Goal: Task Accomplishment & Management: Complete application form

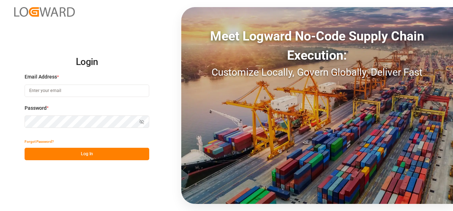
click at [106, 89] on input at bounding box center [87, 91] width 125 height 12
type input "[PERSON_NAME][EMAIL_ADDRESS][PERSON_NAME][DOMAIN_NAME]"
click at [97, 158] on button "Log In" at bounding box center [87, 154] width 125 height 12
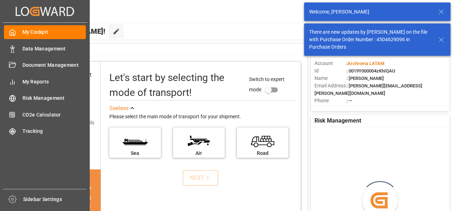
click at [20, 48] on div "Data Management Data Management" at bounding box center [45, 49] width 82 height 14
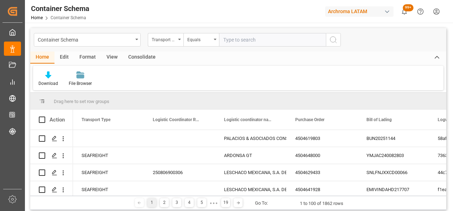
click at [129, 38] on div "Container Schema" at bounding box center [85, 39] width 95 height 9
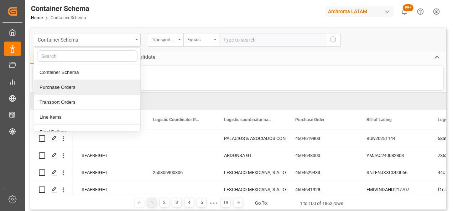
click at [73, 90] on div "Purchase Orders" at bounding box center [87, 87] width 106 height 15
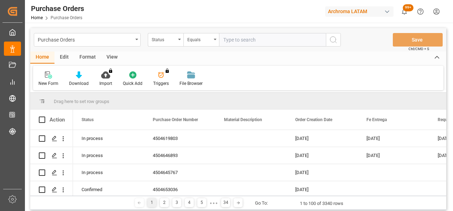
click at [179, 41] on div "Status" at bounding box center [166, 40] width 36 height 14
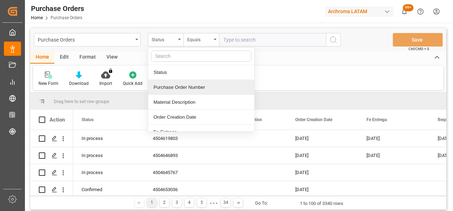
click at [177, 85] on div "Purchase Order Number" at bounding box center [201, 87] width 106 height 15
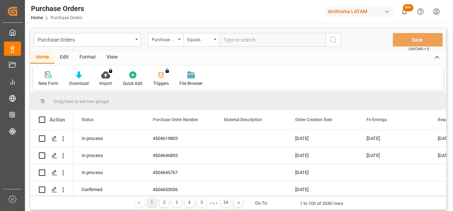
click at [234, 41] on input "text" at bounding box center [272, 40] width 107 height 14
paste input "4504648619"
type input "4504648619"
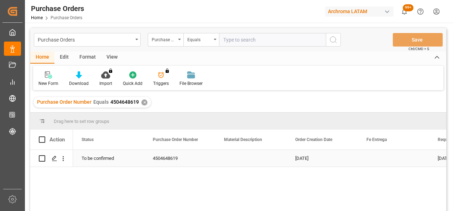
click at [59, 160] on div "Press SPACE to select this row." at bounding box center [54, 158] width 11 height 13
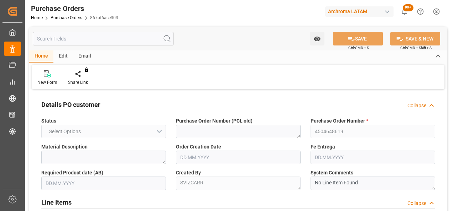
type input "1"
type input "[DATE]"
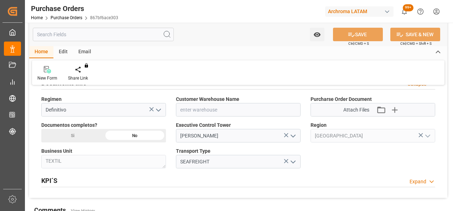
scroll to position [498, 0]
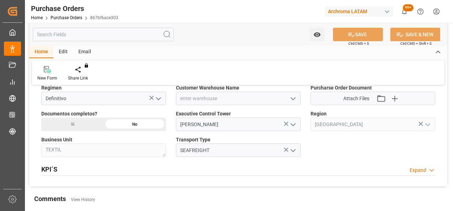
click at [291, 96] on icon "open menu" at bounding box center [293, 99] width 9 height 9
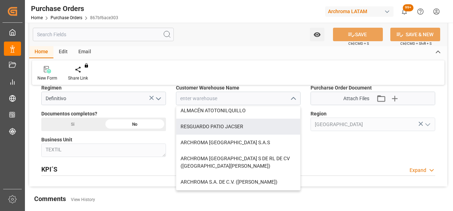
scroll to position [71, 0]
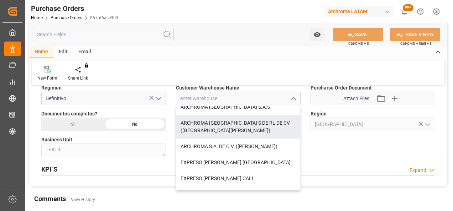
click at [241, 122] on div "ARCHROMA [GEOGRAPHIC_DATA] S DE RL DE CV ([GEOGRAPHIC_DATA][PERSON_NAME])" at bounding box center [238, 126] width 124 height 23
type input "ARCHROMA [GEOGRAPHIC_DATA] S DE RL DE CV ([GEOGRAPHIC_DATA][PERSON_NAME])"
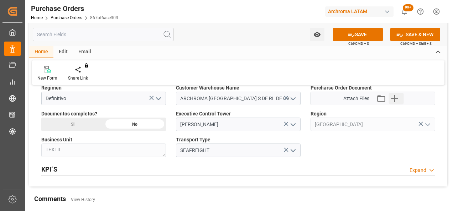
click at [394, 93] on icon "button" at bounding box center [394, 98] width 11 height 11
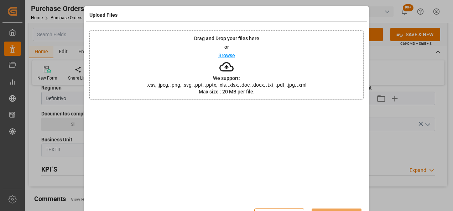
click at [165, 59] on div "Drag and Drop your files here or Browse We support: .csv, .jpeg, .png, .svg, .p…" at bounding box center [226, 65] width 274 height 70
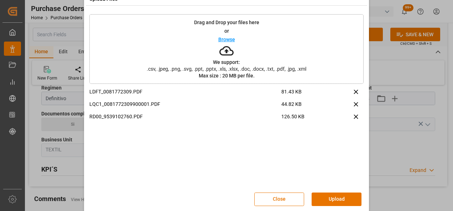
scroll to position [23, 0]
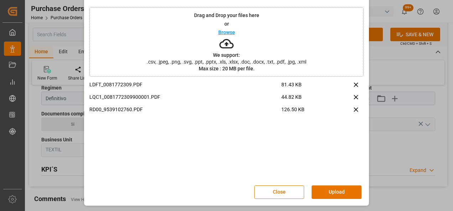
click at [343, 192] on button "Upload" at bounding box center [337, 193] width 50 height 14
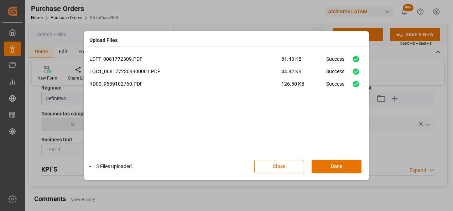
click at [331, 163] on button "Done" at bounding box center [337, 167] width 50 height 14
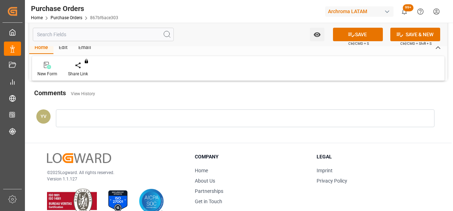
scroll to position [605, 0]
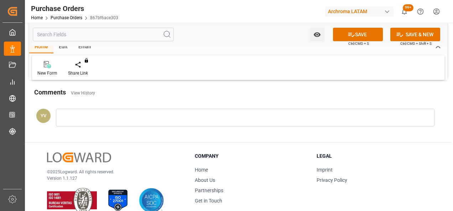
click at [95, 117] on div at bounding box center [245, 118] width 378 height 18
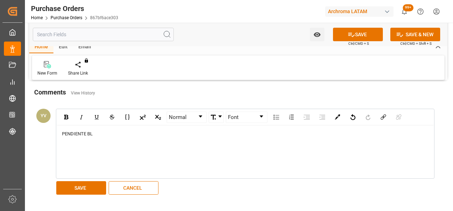
click at [92, 184] on button "SAVE" at bounding box center [81, 189] width 50 height 14
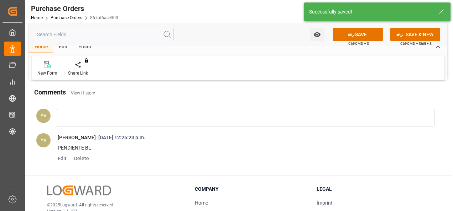
click at [312, 35] on button "Watch Option" at bounding box center [317, 35] width 15 height 14
click at [294, 51] on span "Start Watching" at bounding box center [287, 50] width 65 height 7
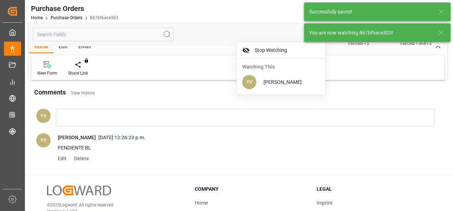
click at [439, 31] on line at bounding box center [441, 33] width 4 height 4
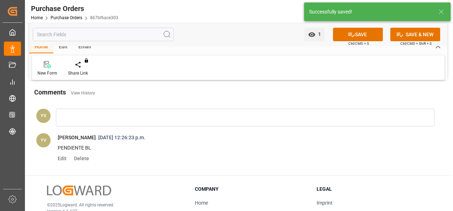
click at [359, 35] on body "Created by potrace 1.15, written by [PERSON_NAME] [DATE]-[DATE] Created by potr…" at bounding box center [226, 105] width 453 height 211
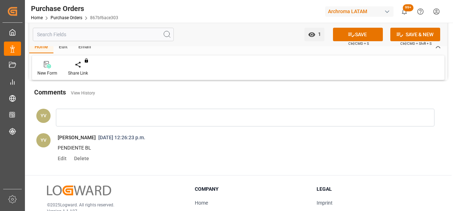
click at [359, 35] on button "SAVE" at bounding box center [358, 35] width 50 height 14
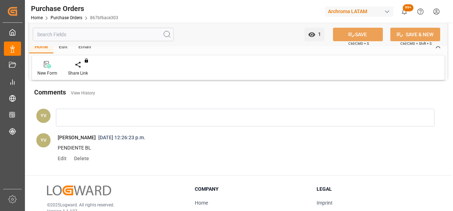
click at [73, 20] on link "Purchase Orders" at bounding box center [67, 17] width 32 height 5
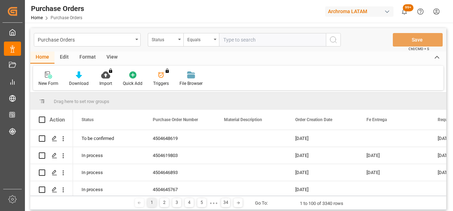
click at [175, 42] on div "Status" at bounding box center [164, 39] width 24 height 8
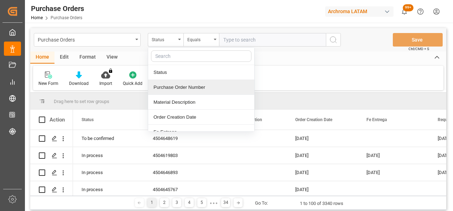
click at [186, 87] on div "Purchase Order Number" at bounding box center [201, 87] width 106 height 15
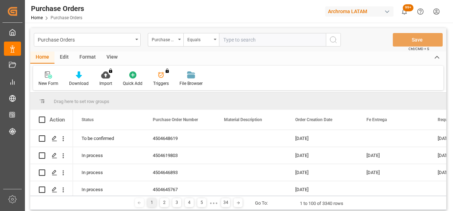
click at [241, 41] on input "text" at bounding box center [272, 40] width 107 height 14
paste input "4504656487"
type input "4504656487"
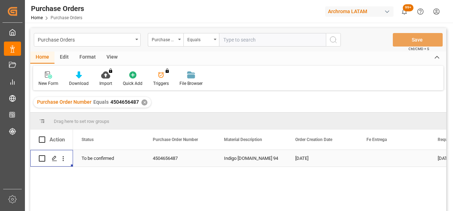
click at [55, 159] on icon "Press SPACE to select this row." at bounding box center [55, 159] width 6 height 6
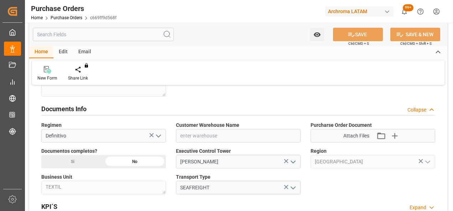
scroll to position [463, 0]
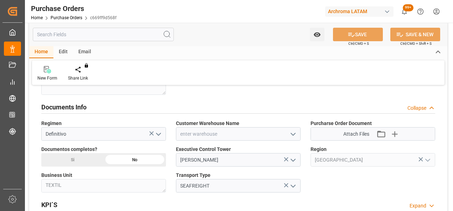
click at [289, 132] on icon "open menu" at bounding box center [293, 134] width 9 height 9
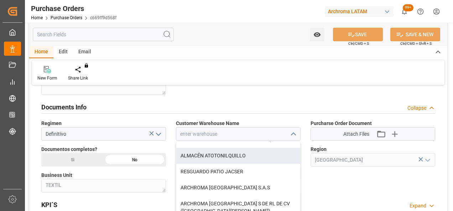
scroll to position [71, 0]
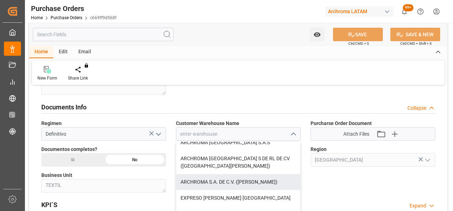
click at [255, 182] on div "ARCHROMA S.A. DE C.V. ([PERSON_NAME])" at bounding box center [238, 182] width 124 height 16
type input "ARCHROMA S.A. DE C.V. ([PERSON_NAME])"
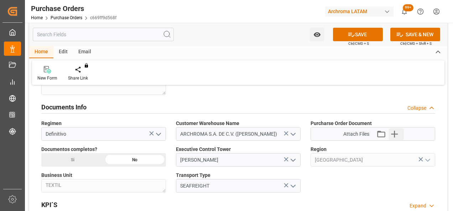
click at [394, 134] on icon "button" at bounding box center [394, 134] width 7 height 7
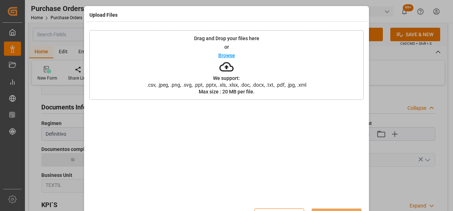
click at [199, 64] on div "Drag and Drop your files here or Browse We support: .csv, .jpeg, .png, .svg, .p…" at bounding box center [226, 65] width 274 height 70
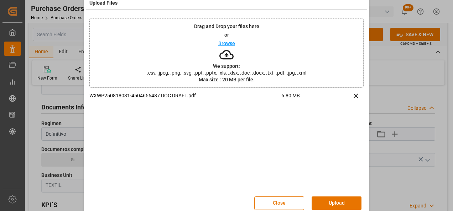
scroll to position [23, 0]
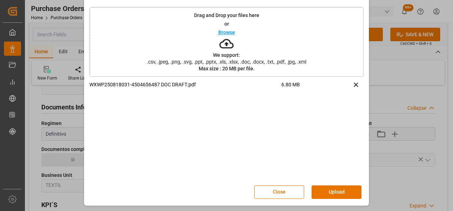
click at [329, 191] on button "Upload" at bounding box center [337, 193] width 50 height 14
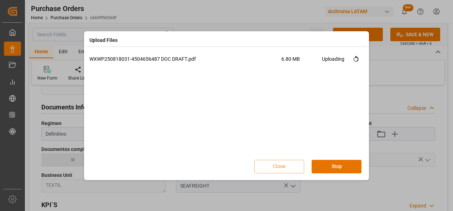
scroll to position [0, 0]
click at [346, 166] on button "Done" at bounding box center [337, 167] width 50 height 14
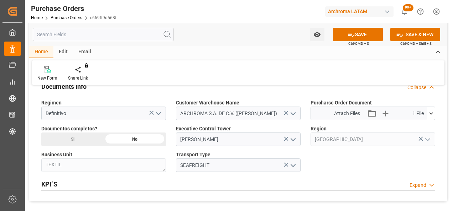
scroll to position [498, 0]
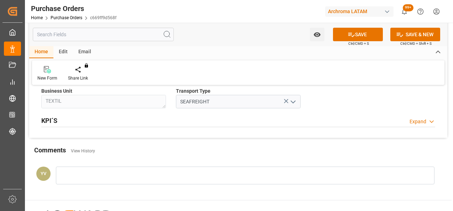
scroll to position [570, 0]
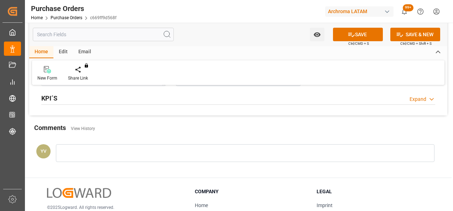
click at [121, 156] on div at bounding box center [245, 154] width 378 height 18
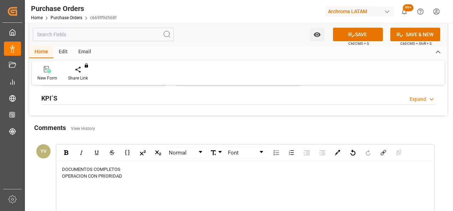
scroll to position [641, 0]
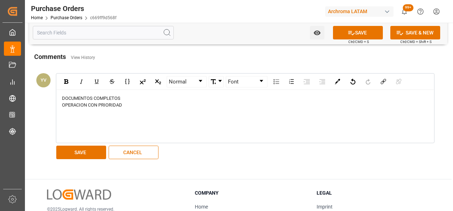
click at [76, 152] on button "SAVE" at bounding box center [81, 153] width 50 height 14
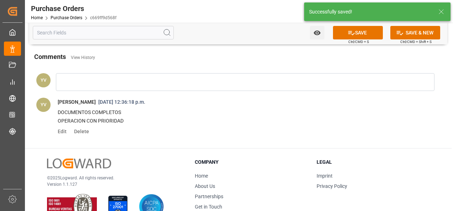
click at [310, 35] on button "Watch Option" at bounding box center [317, 33] width 15 height 14
click at [278, 48] on span "Start Watching" at bounding box center [287, 48] width 65 height 7
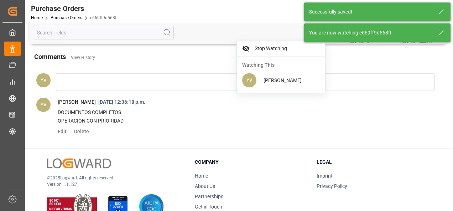
click at [442, 33] on icon at bounding box center [441, 32] width 9 height 9
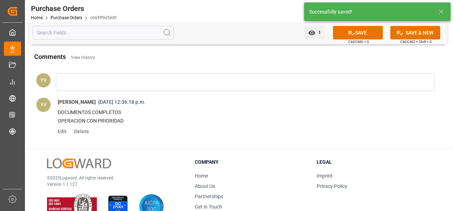
click at [351, 29] on icon at bounding box center [350, 32] width 7 height 7
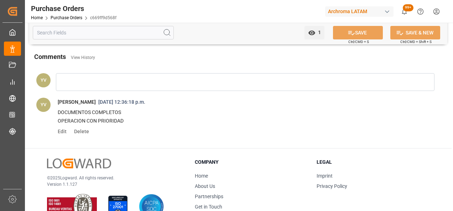
click at [78, 19] on link "Purchase Orders" at bounding box center [67, 17] width 32 height 5
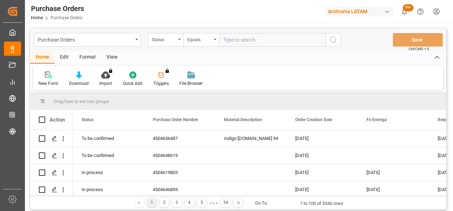
drag, startPoint x: 173, startPoint y: 40, endPoint x: 163, endPoint y: 46, distance: 11.9
click at [173, 40] on div "Status" at bounding box center [164, 39] width 24 height 8
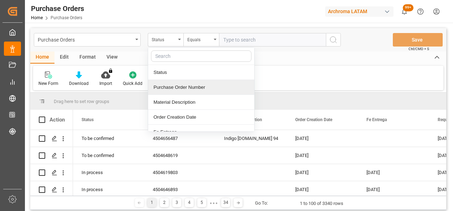
click at [180, 87] on div "Purchase Order Number" at bounding box center [201, 87] width 106 height 15
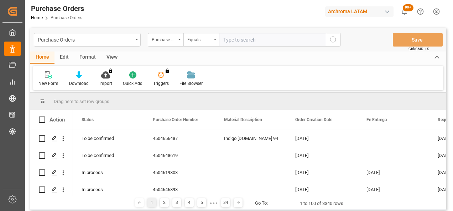
click at [236, 39] on input "text" at bounding box center [272, 40] width 107 height 14
paste input "4504656488"
type input "4504656488"
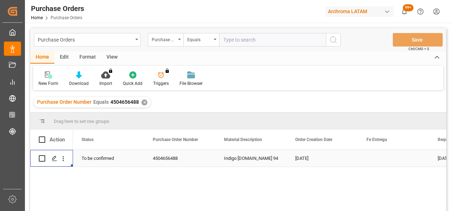
click at [54, 159] on icon "Press SPACE to select this row." at bounding box center [55, 159] width 6 height 6
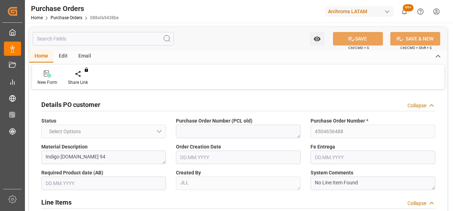
type input "1"
type input "[DATE]"
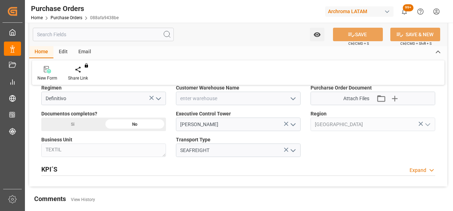
scroll to position [463, 0]
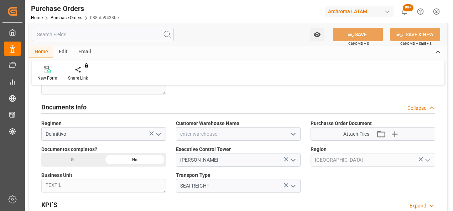
click at [292, 134] on icon "open menu" at bounding box center [293, 134] width 9 height 9
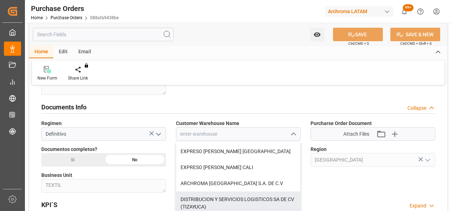
scroll to position [107, 0]
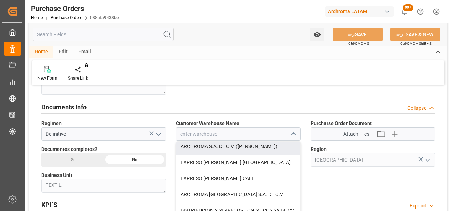
click at [256, 147] on div "ARCHROMA S.A. DE C.V. ([PERSON_NAME])" at bounding box center [238, 147] width 124 height 16
type input "ARCHROMA S.A. DE C.V. ([PERSON_NAME])"
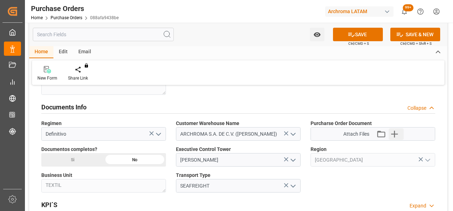
click at [399, 134] on icon "button" at bounding box center [394, 134] width 11 height 11
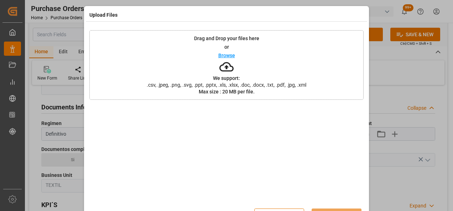
click at [190, 71] on div "Drag and Drop your files here or Browse We support: .csv, .jpeg, .png, .svg, .p…" at bounding box center [226, 65] width 274 height 70
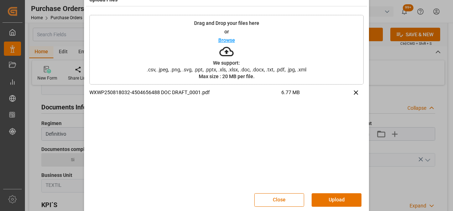
scroll to position [23, 0]
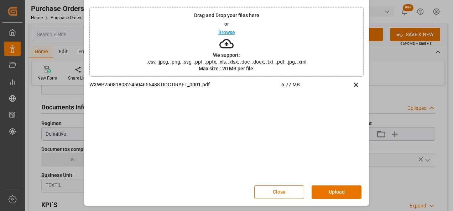
click at [347, 192] on button "Upload" at bounding box center [337, 193] width 50 height 14
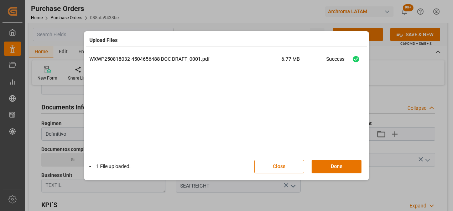
click at [342, 164] on button "Done" at bounding box center [337, 167] width 50 height 14
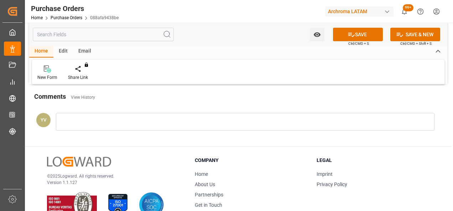
scroll to position [605, 0]
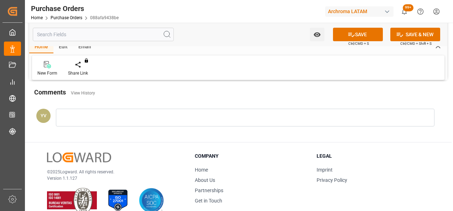
click at [122, 117] on div at bounding box center [245, 118] width 378 height 18
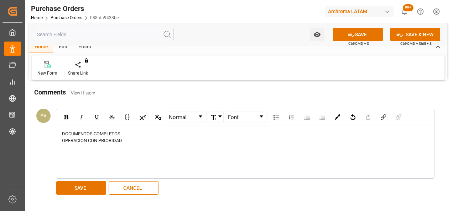
click at [78, 183] on button "SAVE" at bounding box center [81, 189] width 50 height 14
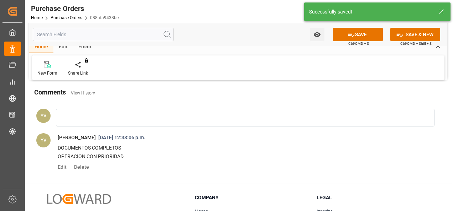
click at [313, 32] on icon "open menu" at bounding box center [316, 34] width 7 height 7
click at [289, 51] on span "Start Watching" at bounding box center [287, 50] width 65 height 7
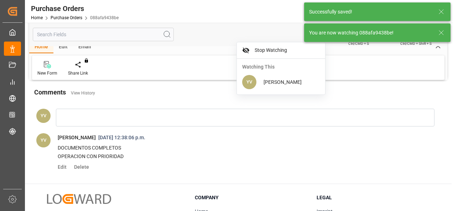
click at [437, 33] on icon at bounding box center [441, 32] width 9 height 9
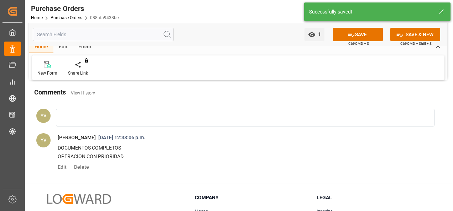
click at [361, 36] on button "SAVE" at bounding box center [358, 35] width 50 height 14
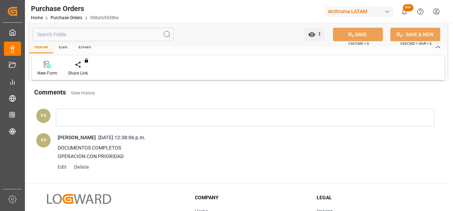
click at [78, 17] on link "Purchase Orders" at bounding box center [67, 17] width 32 height 5
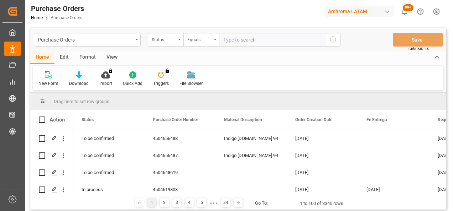
click at [157, 40] on div "Status" at bounding box center [164, 39] width 24 height 8
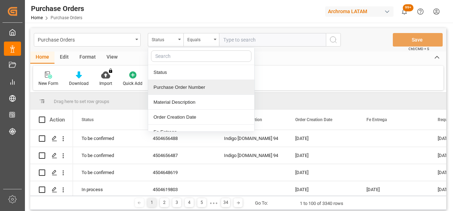
click at [170, 87] on div "Purchase Order Number" at bounding box center [201, 87] width 106 height 15
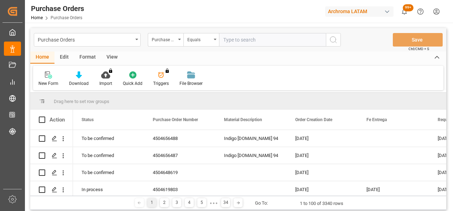
click at [236, 42] on input "text" at bounding box center [272, 40] width 107 height 14
paste input "4504656489"
type input "4504656489"
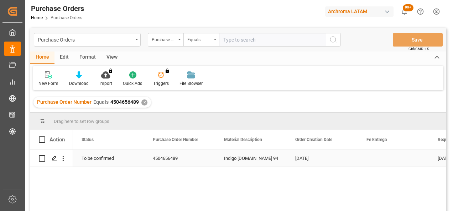
click at [52, 161] on icon "Press SPACE to select this row." at bounding box center [55, 159] width 6 height 6
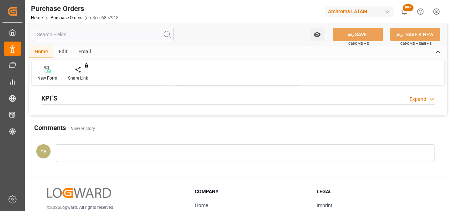
scroll to position [498, 0]
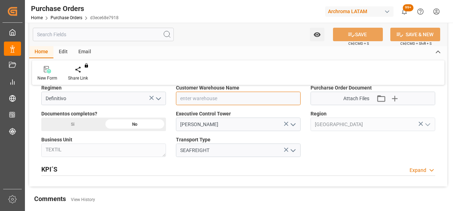
click at [297, 98] on input at bounding box center [238, 99] width 125 height 14
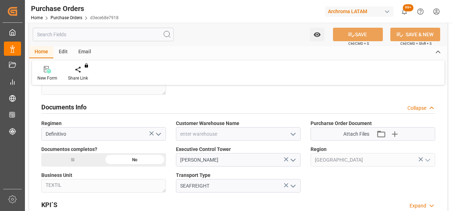
click at [295, 134] on polyline "open menu" at bounding box center [293, 135] width 4 height 2
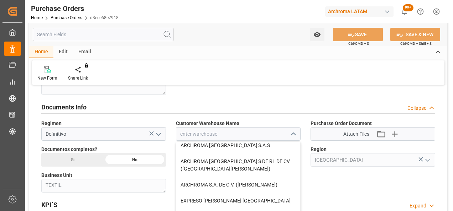
scroll to position [107, 0]
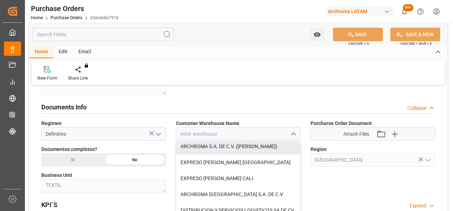
click at [253, 152] on div "ARCHROMA S.A. DE C.V. ([PERSON_NAME])" at bounding box center [238, 147] width 124 height 16
type input "ARCHROMA S.A. DE C.V. ([PERSON_NAME])"
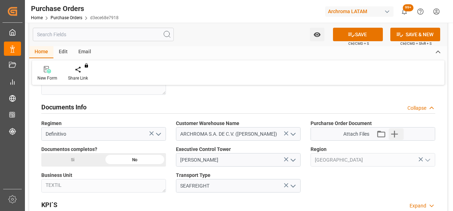
click at [396, 133] on icon "button" at bounding box center [394, 134] width 7 height 7
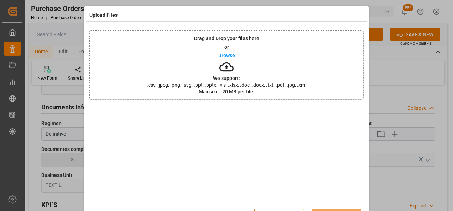
click at [181, 77] on div "Drag and Drop your files here or Browse We support: .csv, .jpeg, .png, .svg, .p…" at bounding box center [226, 65] width 274 height 70
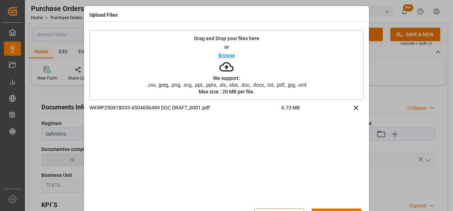
scroll to position [23, 0]
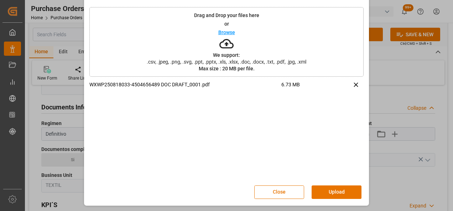
click at [344, 192] on button "Upload" at bounding box center [337, 193] width 50 height 14
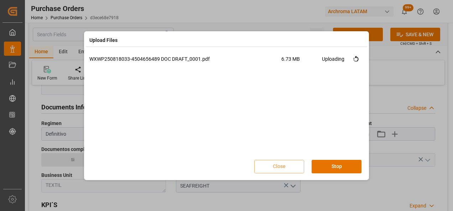
scroll to position [0, 0]
click at [329, 169] on button "Done" at bounding box center [337, 167] width 50 height 14
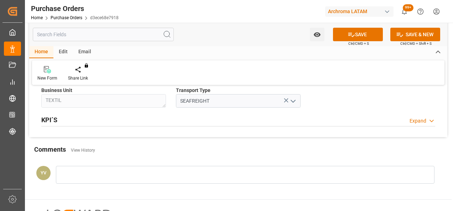
scroll to position [570, 0]
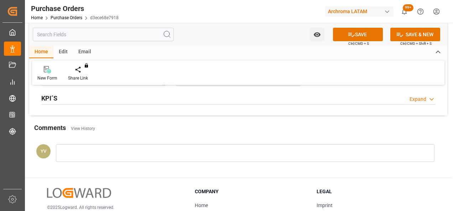
click at [90, 152] on div at bounding box center [245, 154] width 378 height 18
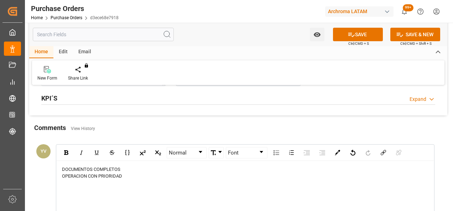
scroll to position [676, 0]
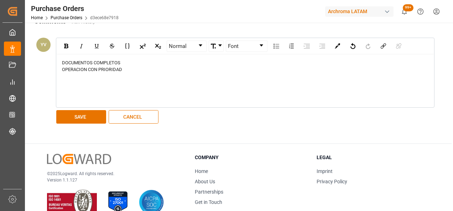
click at [96, 119] on button "SAVE" at bounding box center [81, 117] width 50 height 14
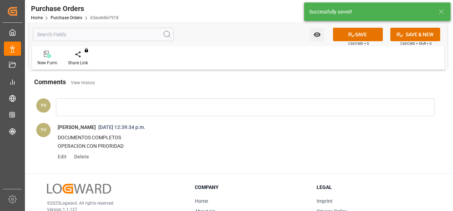
scroll to position [605, 0]
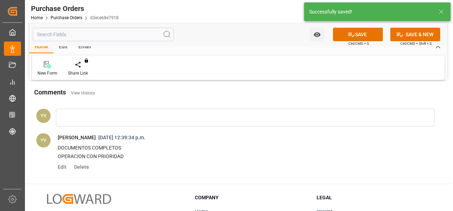
click at [320, 38] on icon "open menu" at bounding box center [316, 34] width 7 height 7
click at [301, 49] on span "Start Watching" at bounding box center [287, 50] width 65 height 7
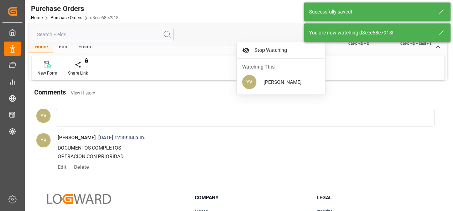
click at [444, 33] on icon at bounding box center [441, 32] width 9 height 9
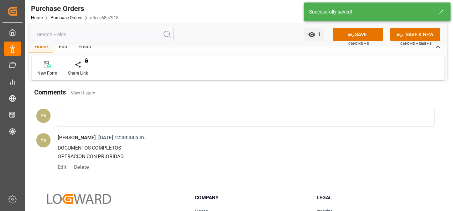
click at [359, 31] on button "SAVE" at bounding box center [358, 35] width 50 height 14
